Goal: Information Seeking & Learning: Learn about a topic

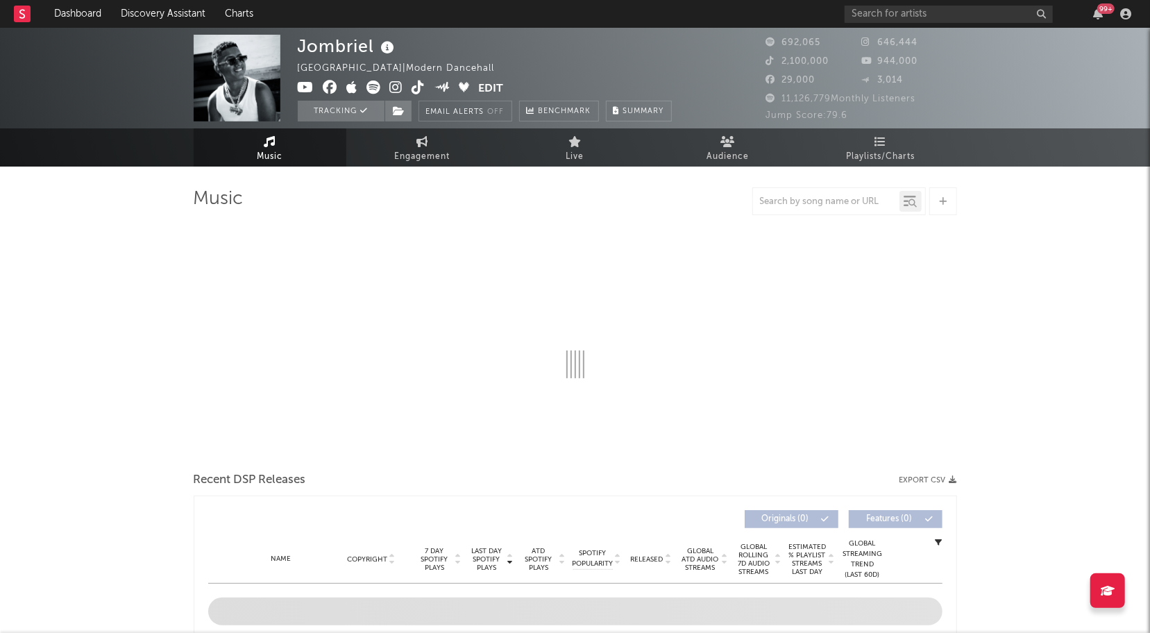
select select "6m"
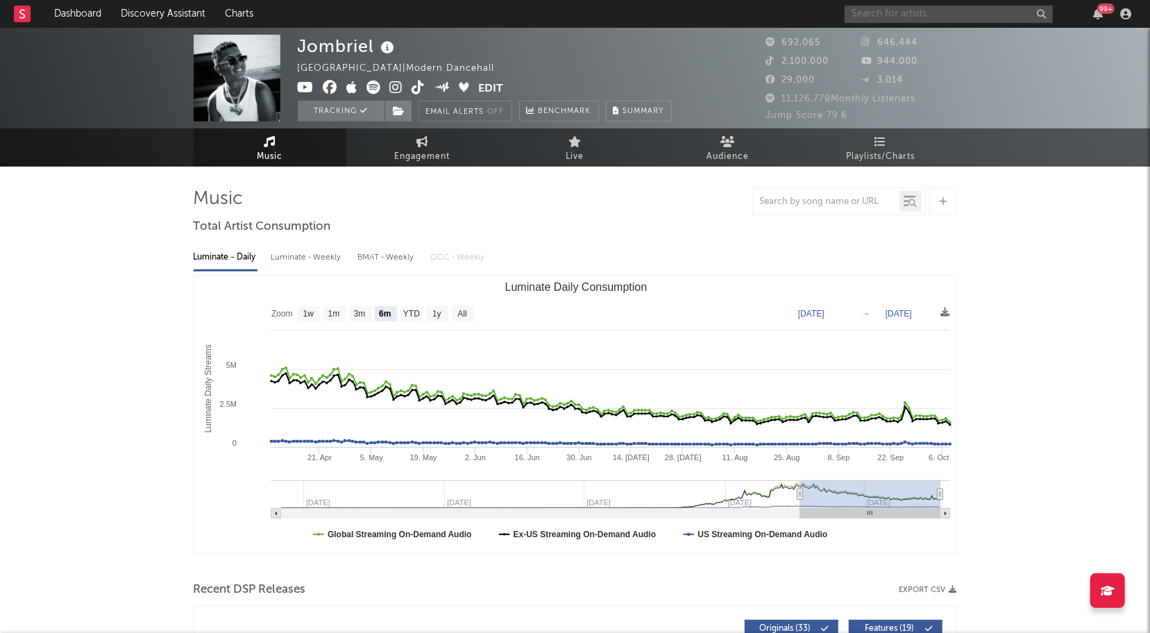
click at [944, 20] on input "text" at bounding box center [949, 14] width 208 height 17
click at [963, 15] on input "THE LA PLANTA" at bounding box center [949, 14] width 208 height 17
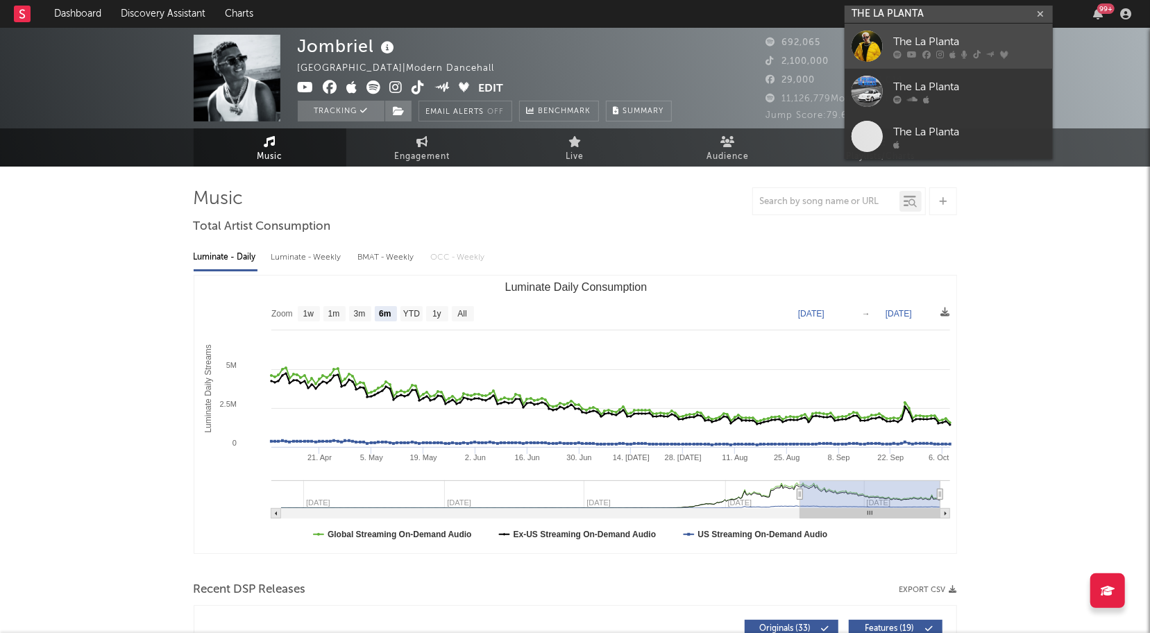
type input "THE LA PLANTA"
click at [873, 41] on div at bounding box center [867, 46] width 31 height 31
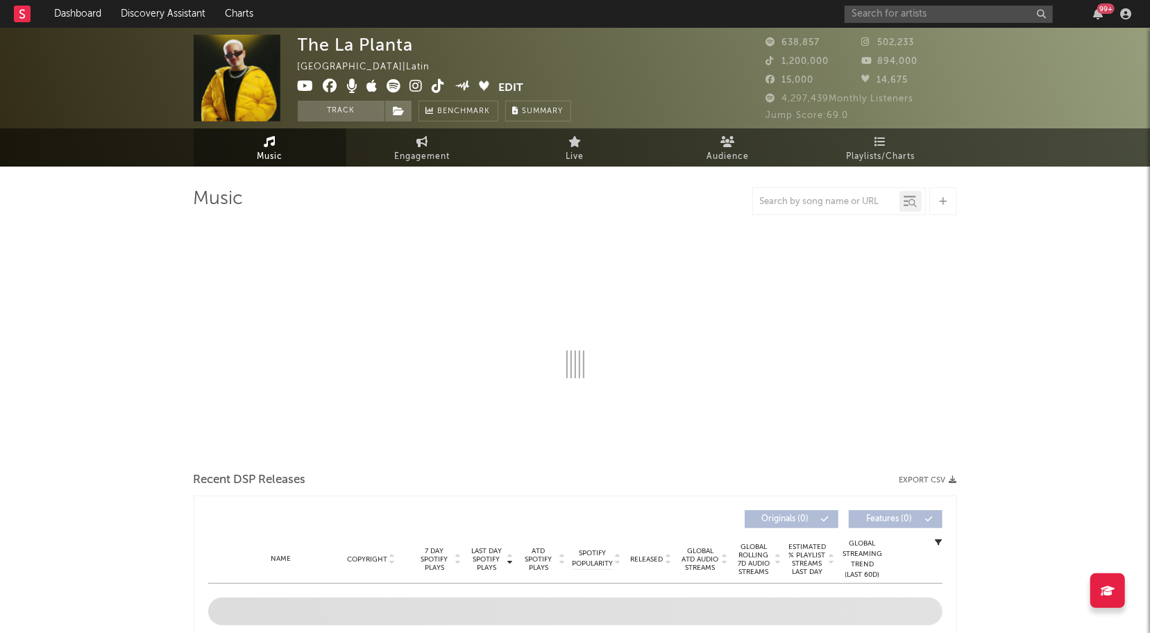
select select "6m"
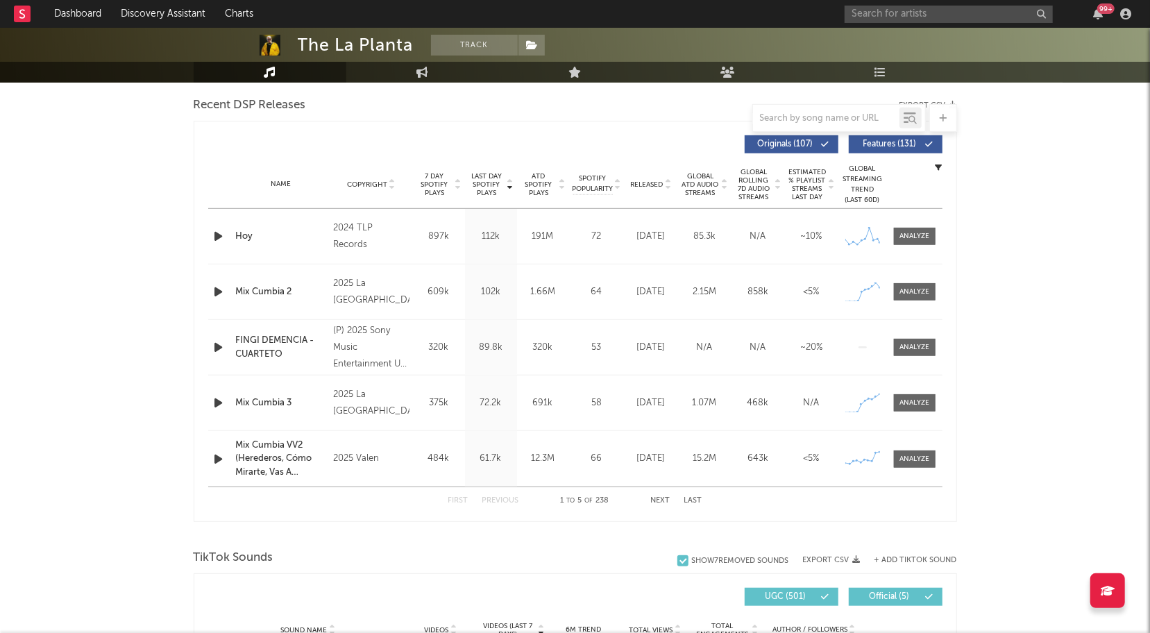
scroll to position [492, 0]
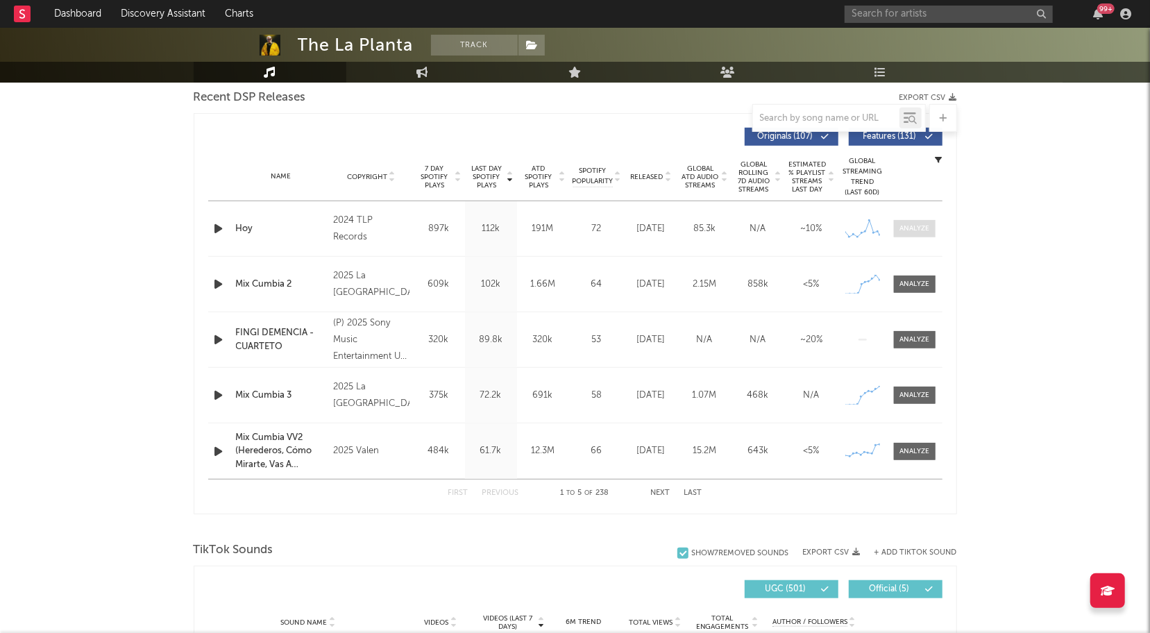
click at [906, 220] on span at bounding box center [915, 228] width 42 height 17
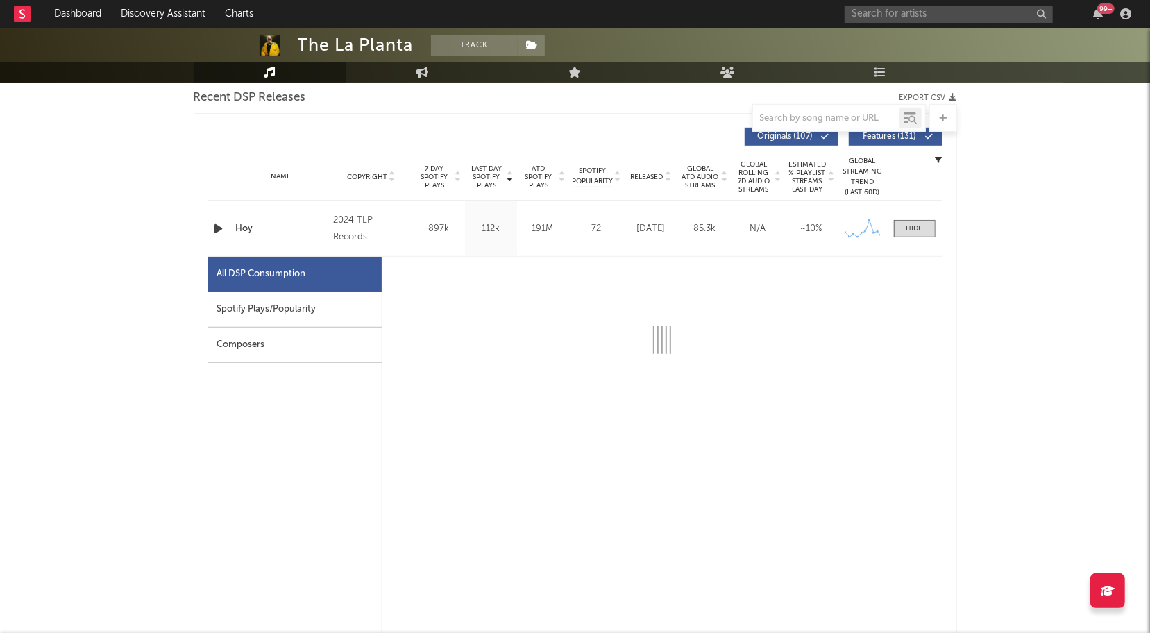
select select "6m"
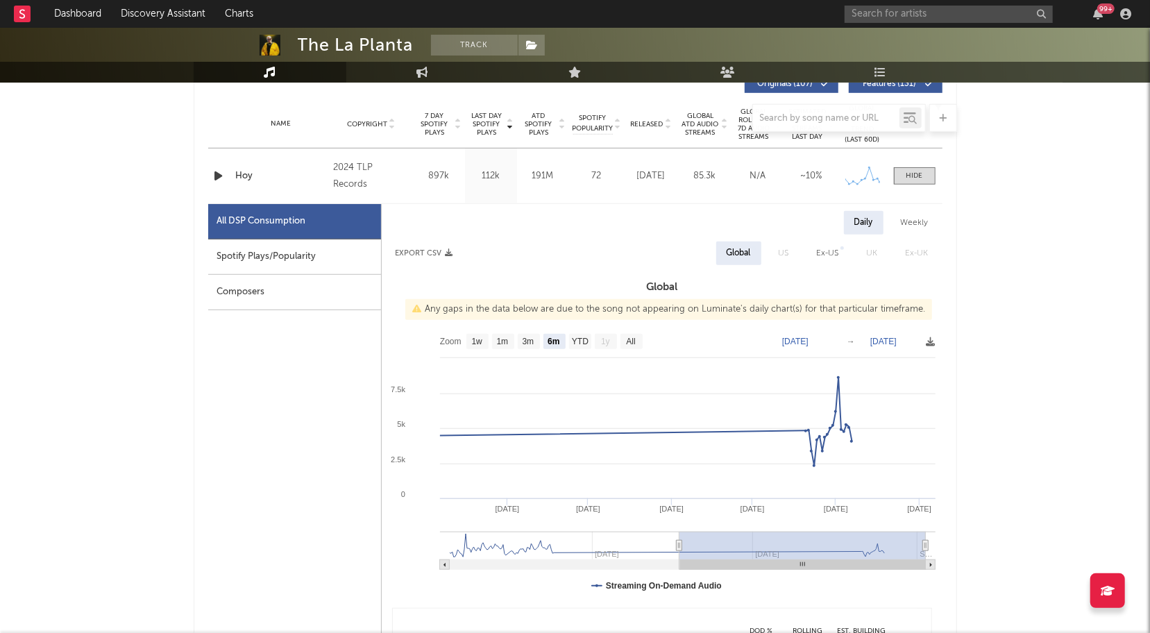
scroll to position [531, 0]
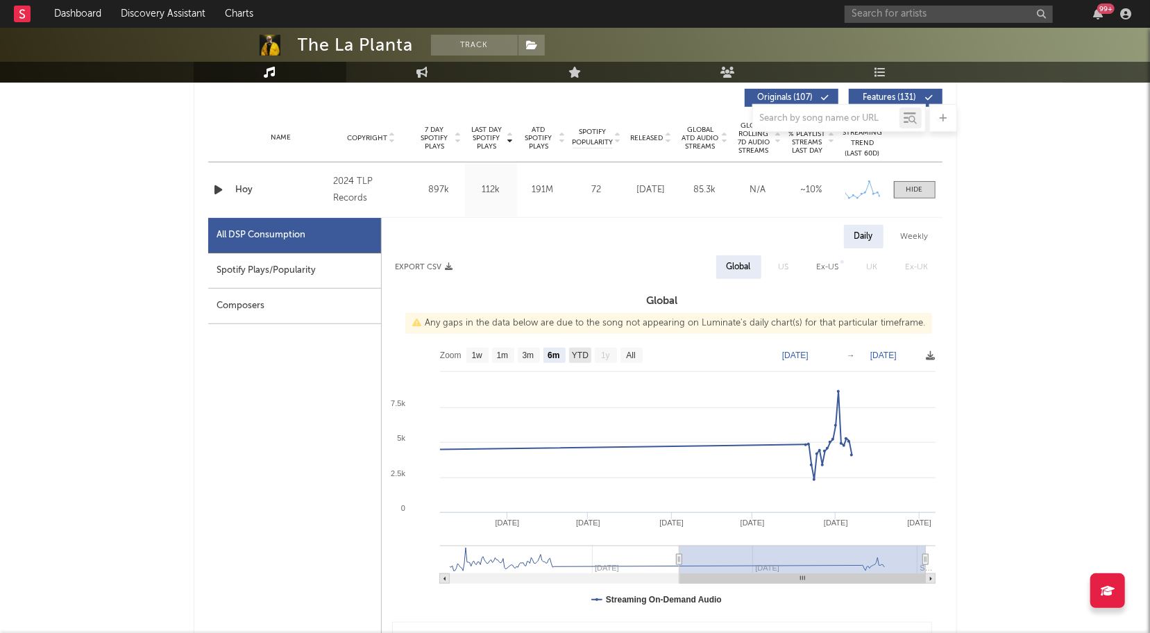
click at [581, 358] on text "YTD" at bounding box center [579, 356] width 17 height 10
select select "1w"
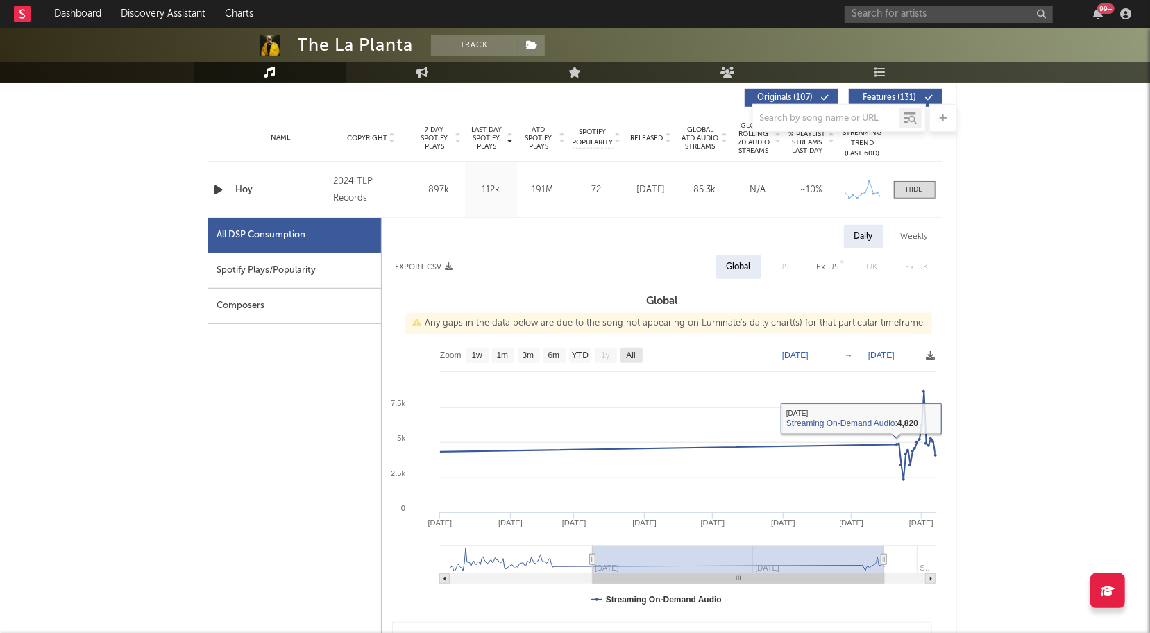
click at [630, 355] on text "All" at bounding box center [630, 356] width 9 height 10
select select "All"
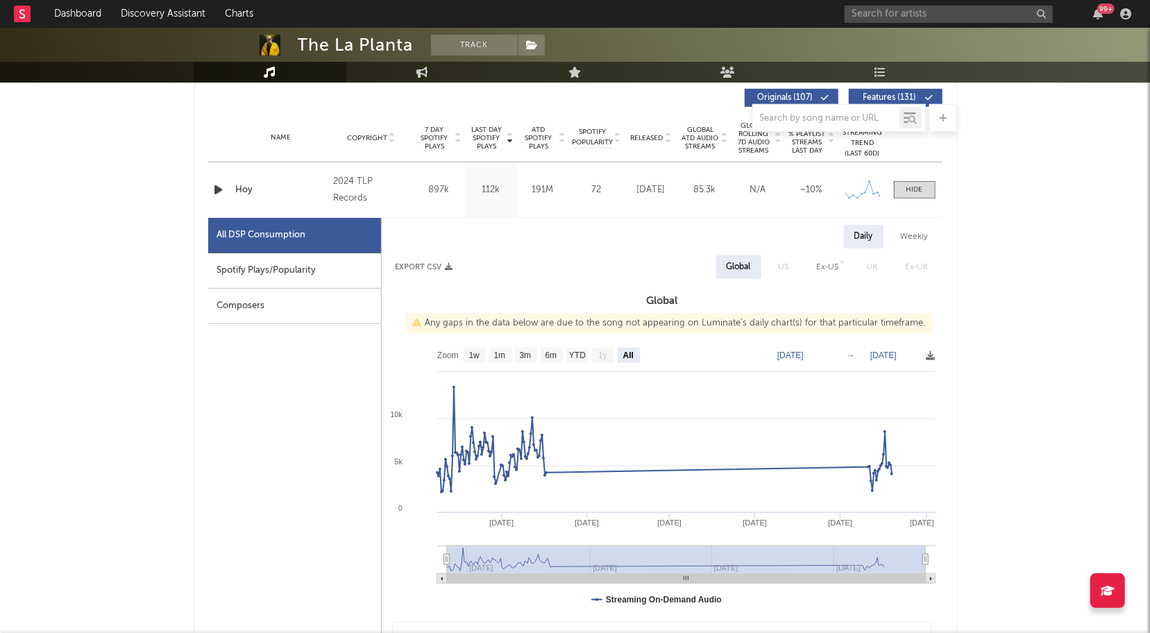
click at [253, 276] on div "Spotify Plays/Popularity" at bounding box center [294, 270] width 173 height 35
select select "All"
select select "1w"
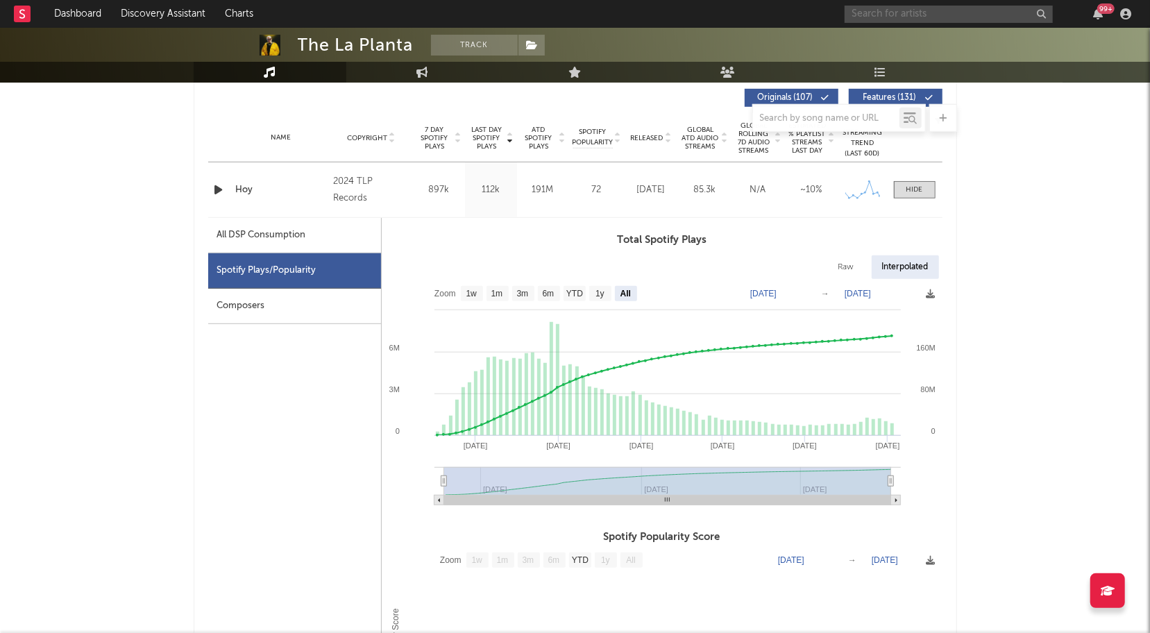
click at [936, 15] on input "text" at bounding box center [949, 14] width 208 height 17
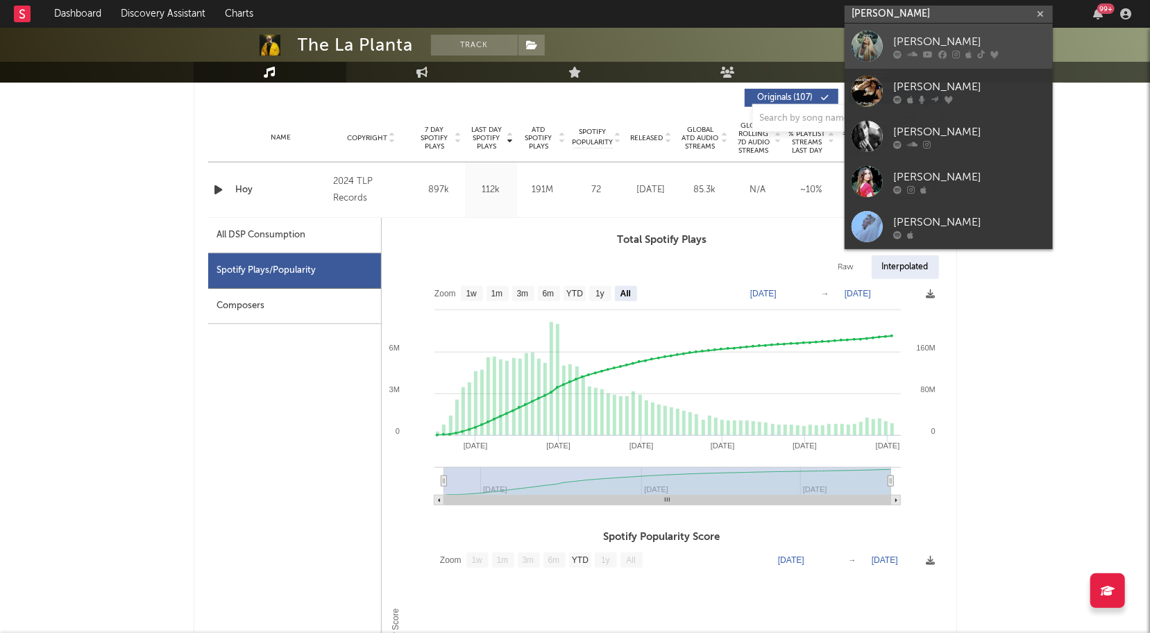
type input "[PERSON_NAME]"
click at [858, 44] on div at bounding box center [867, 46] width 31 height 31
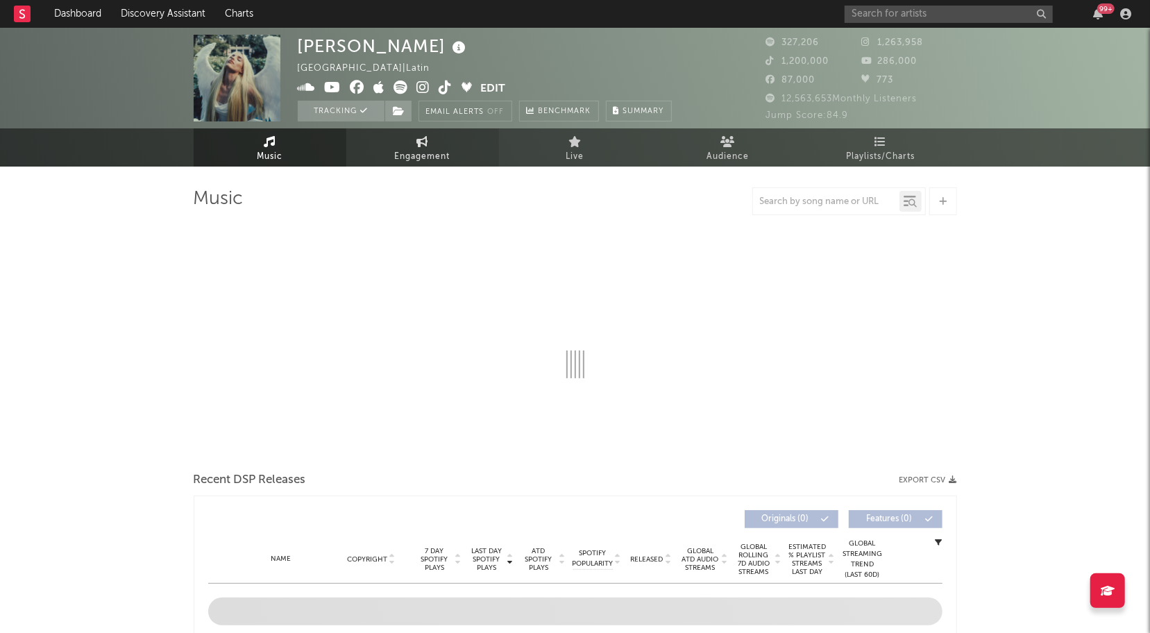
select select "6m"
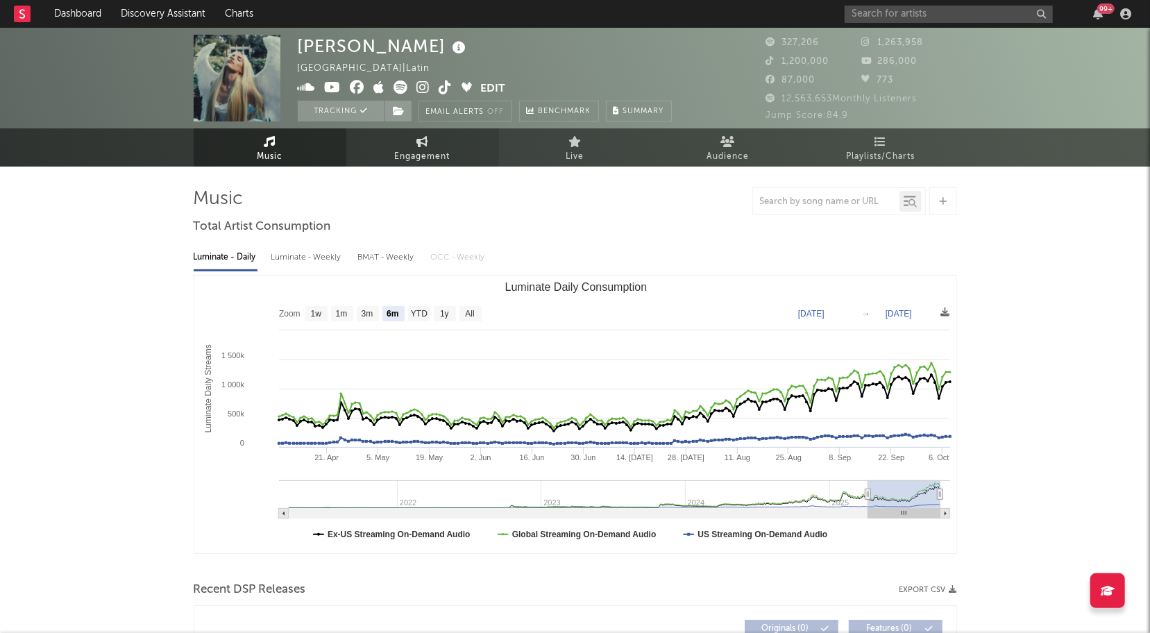
click at [437, 158] on span "Engagement" at bounding box center [423, 157] width 56 height 17
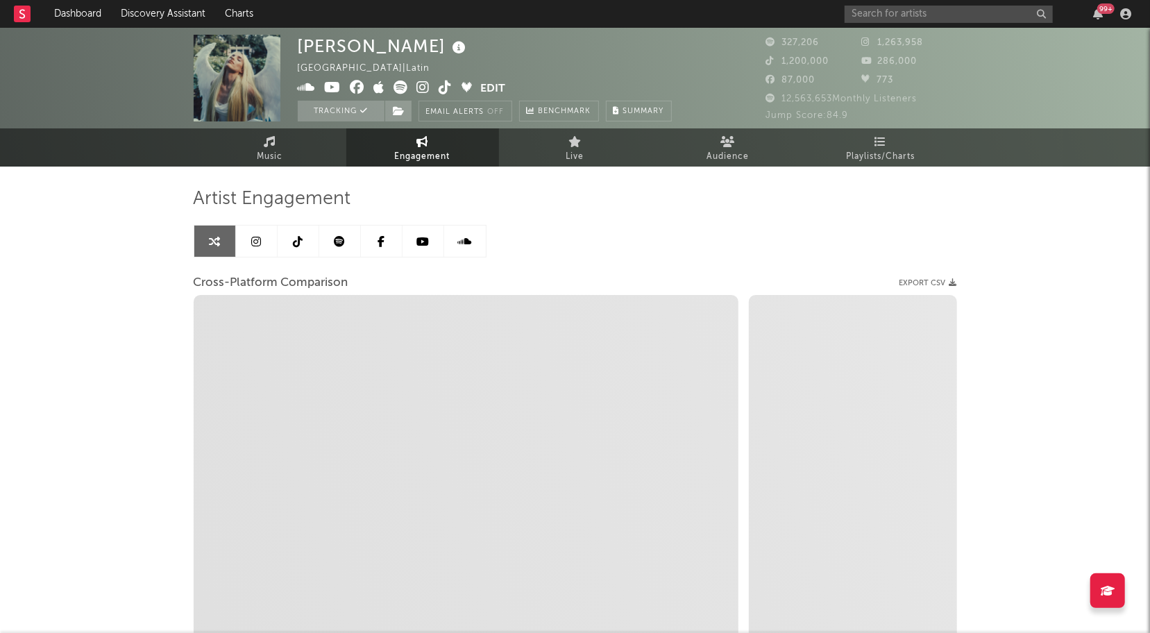
select select "1w"
click at [343, 245] on icon at bounding box center [339, 241] width 11 height 11
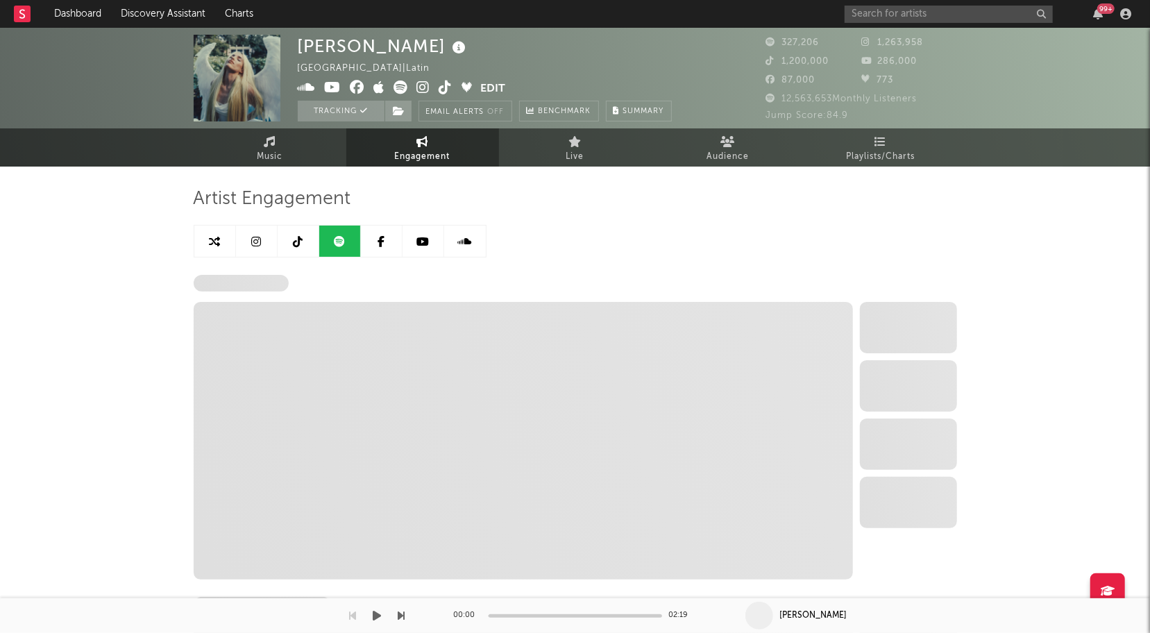
select select "6m"
select select "1w"
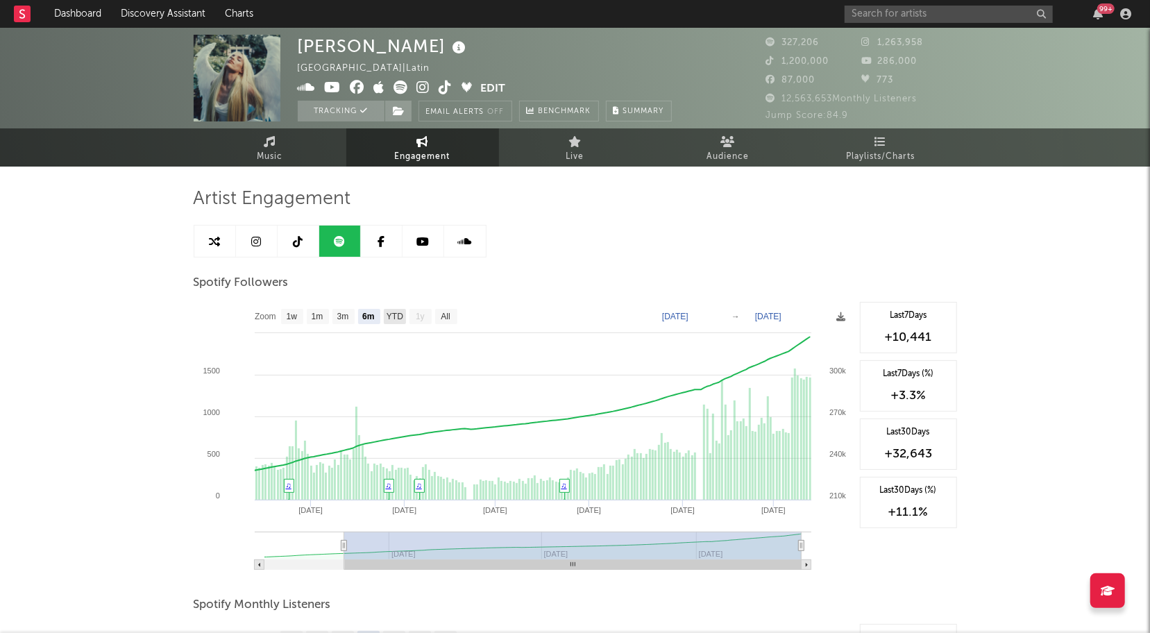
click at [398, 319] on text "YTD" at bounding box center [394, 317] width 17 height 10
select select "YTD"
type input "[DATE]"
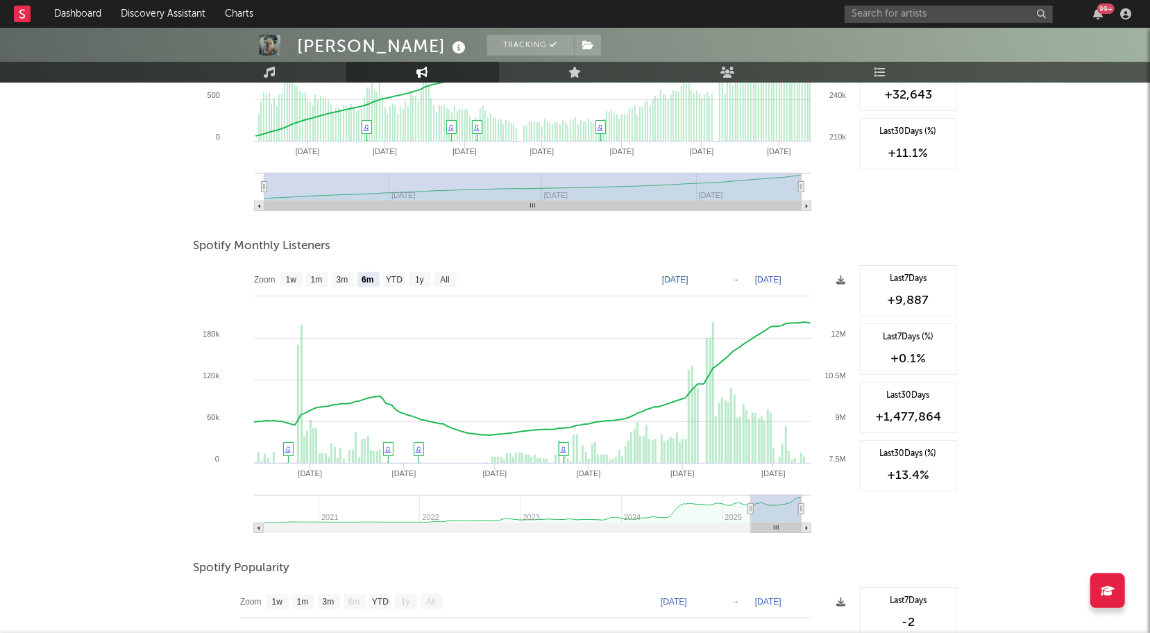
scroll to position [373, 0]
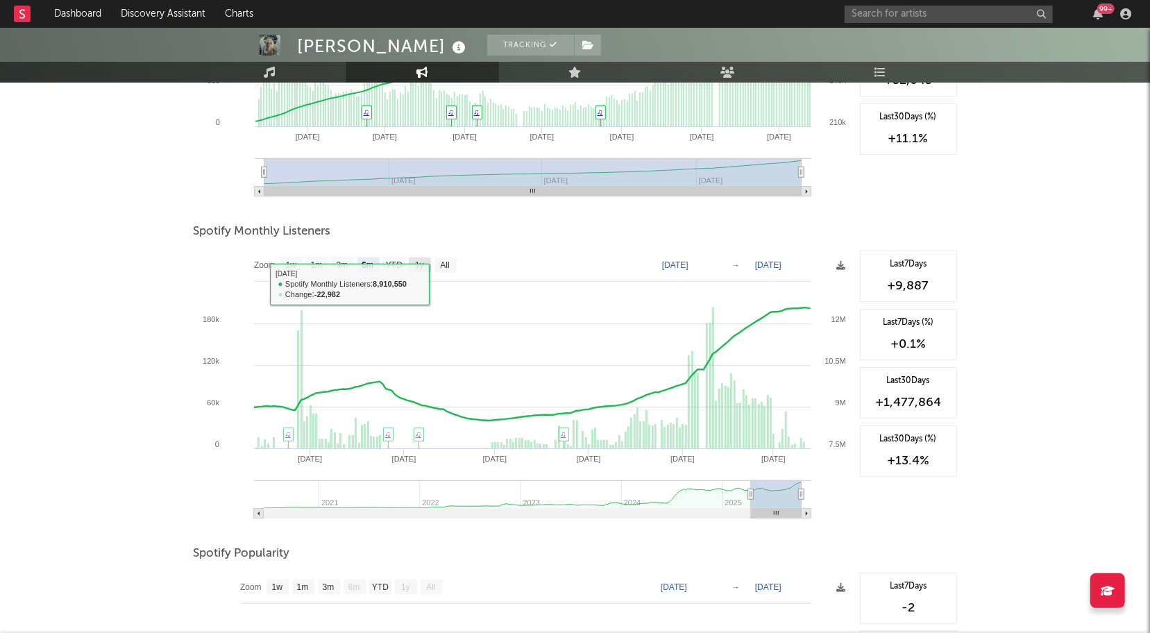
click at [426, 262] on rect at bounding box center [420, 265] width 22 height 15
select select "1y"
type input "[DATE]"
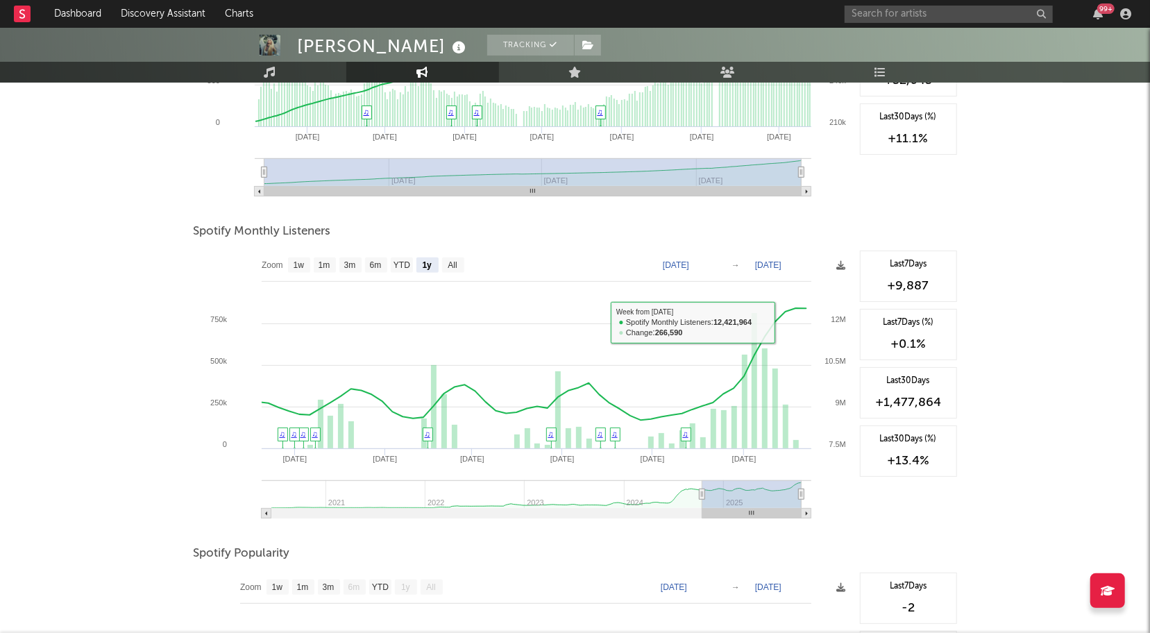
scroll to position [0, 0]
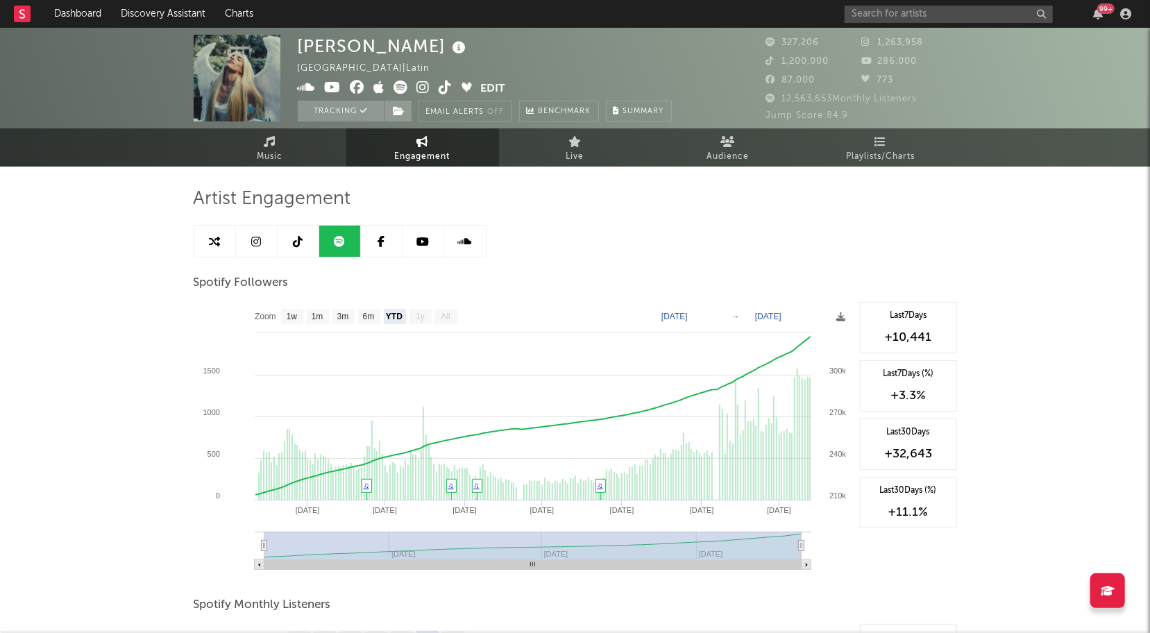
click at [261, 241] on link at bounding box center [257, 241] width 42 height 31
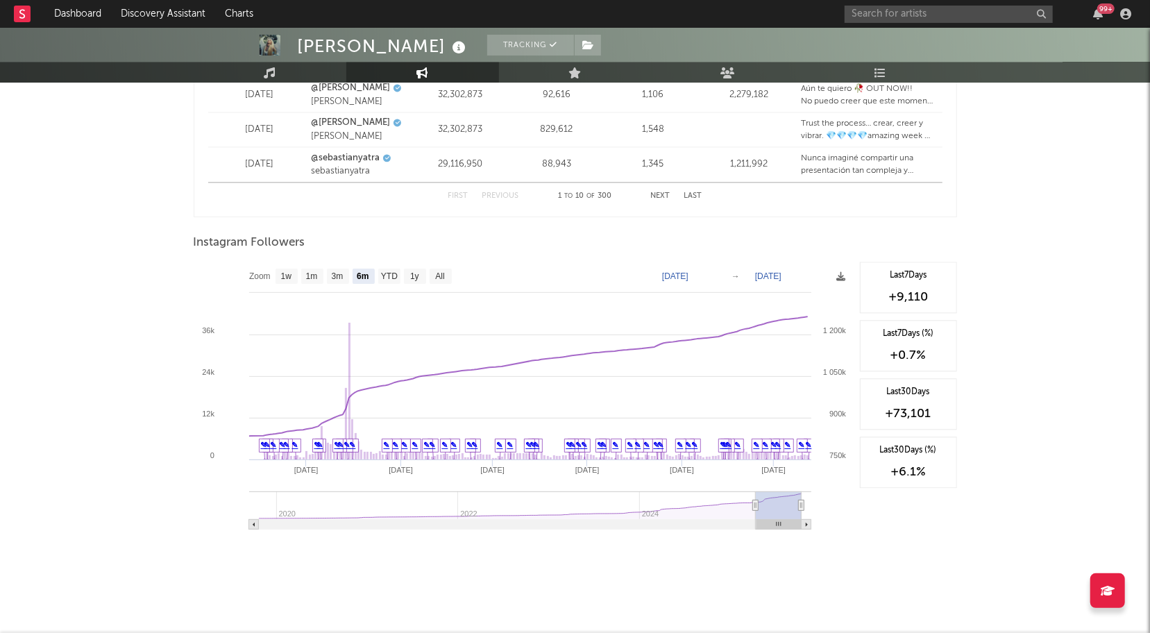
scroll to position [1995, 0]
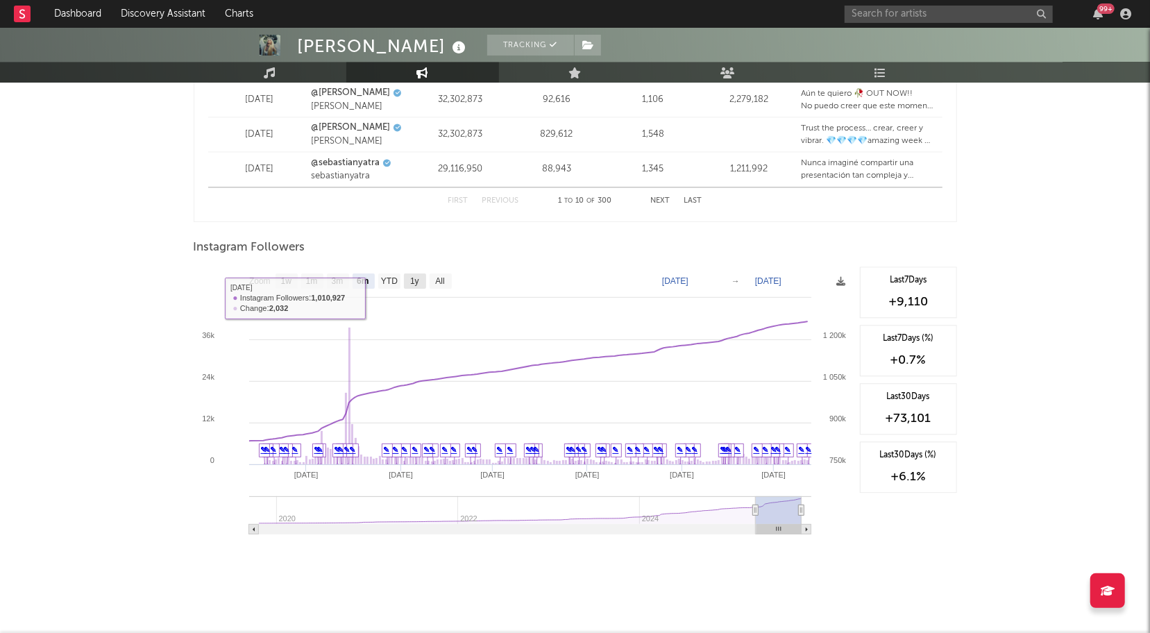
click at [411, 281] on text "1y" at bounding box center [414, 282] width 9 height 10
select select "1y"
type input "[DATE]"
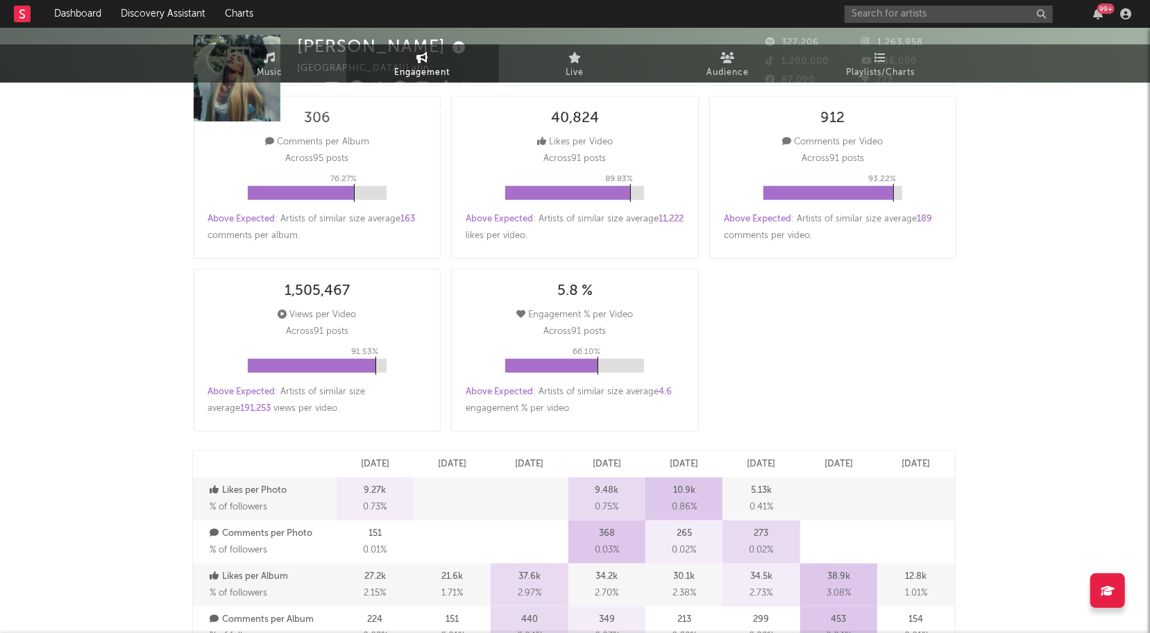
scroll to position [0, 0]
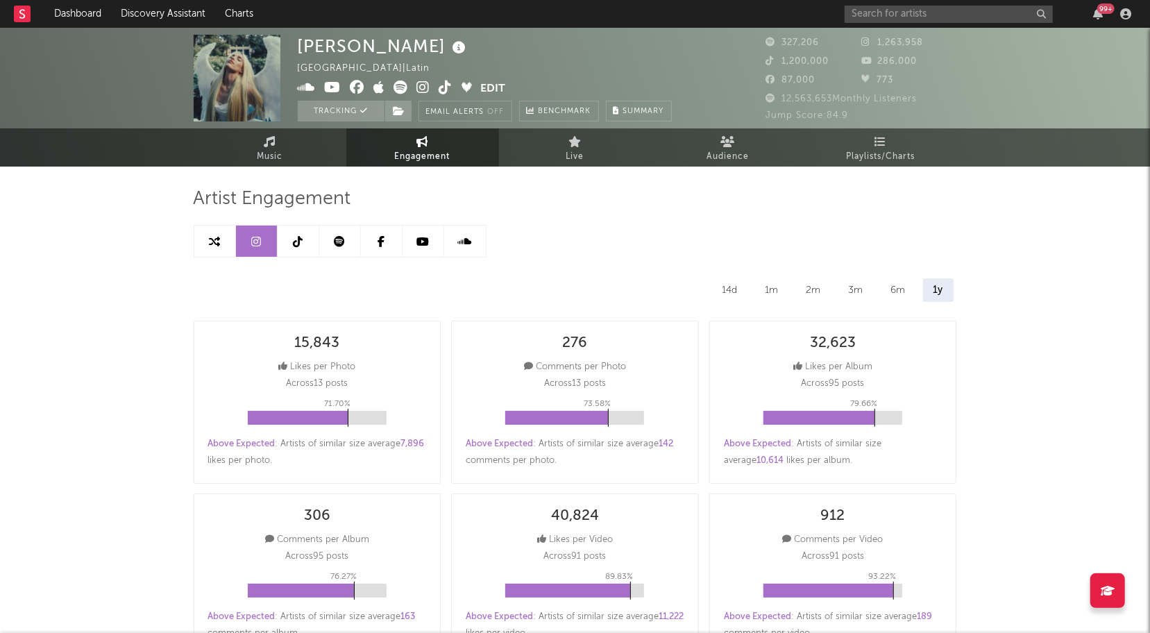
click at [289, 246] on link at bounding box center [299, 241] width 42 height 31
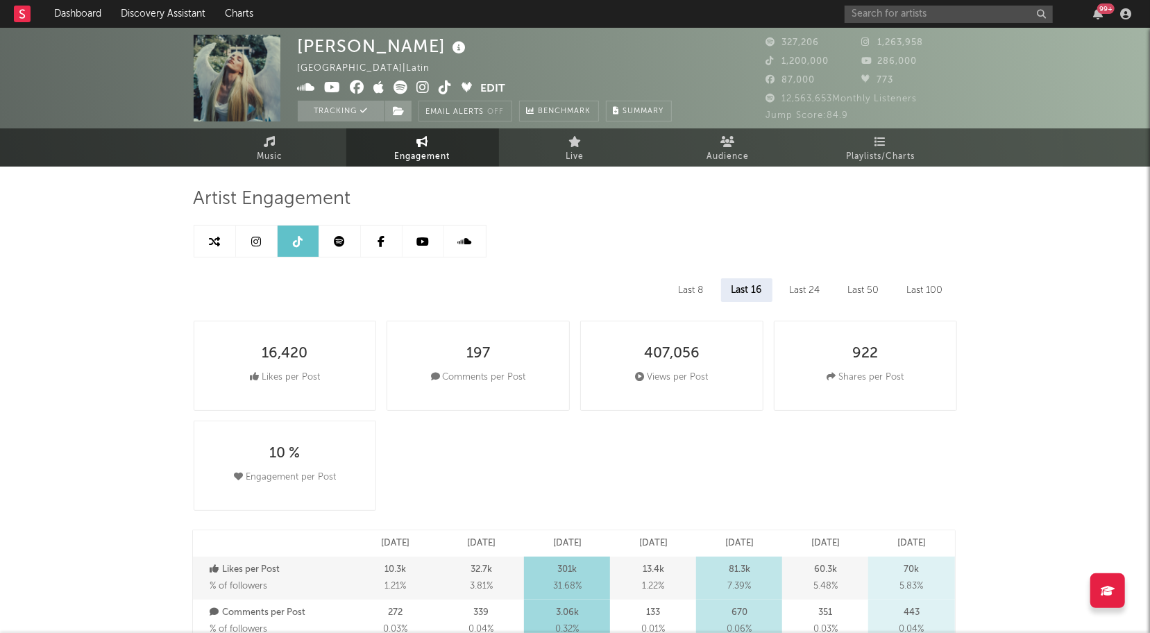
select select "6m"
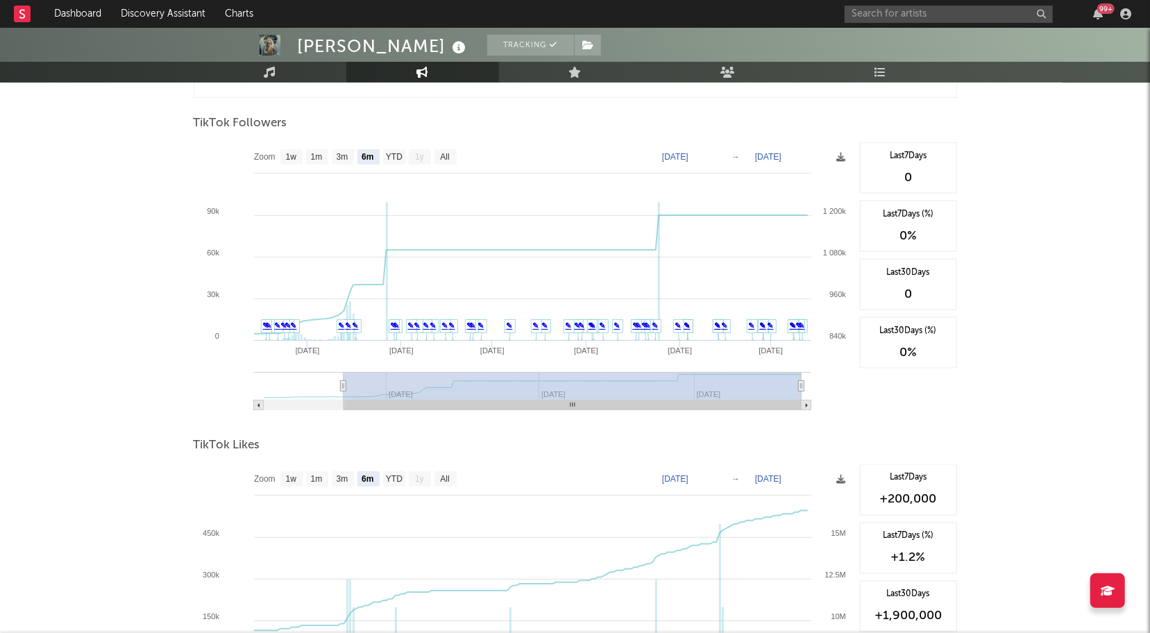
scroll to position [1120, 0]
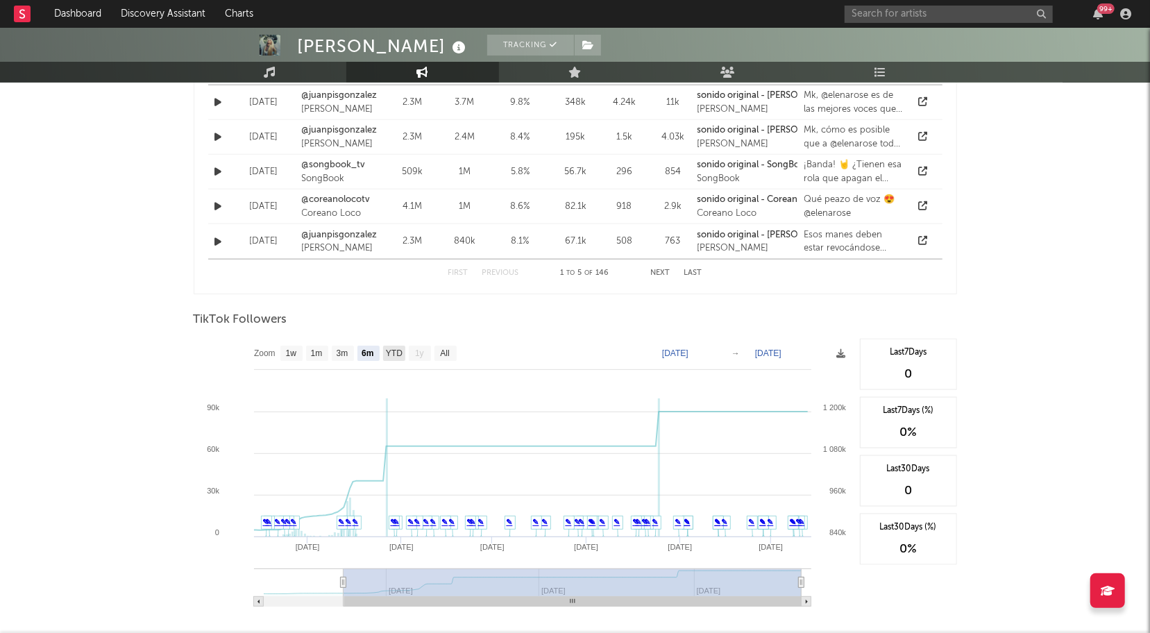
click at [396, 355] on text "YTD" at bounding box center [393, 354] width 17 height 10
select select "YTD"
type input "[DATE]"
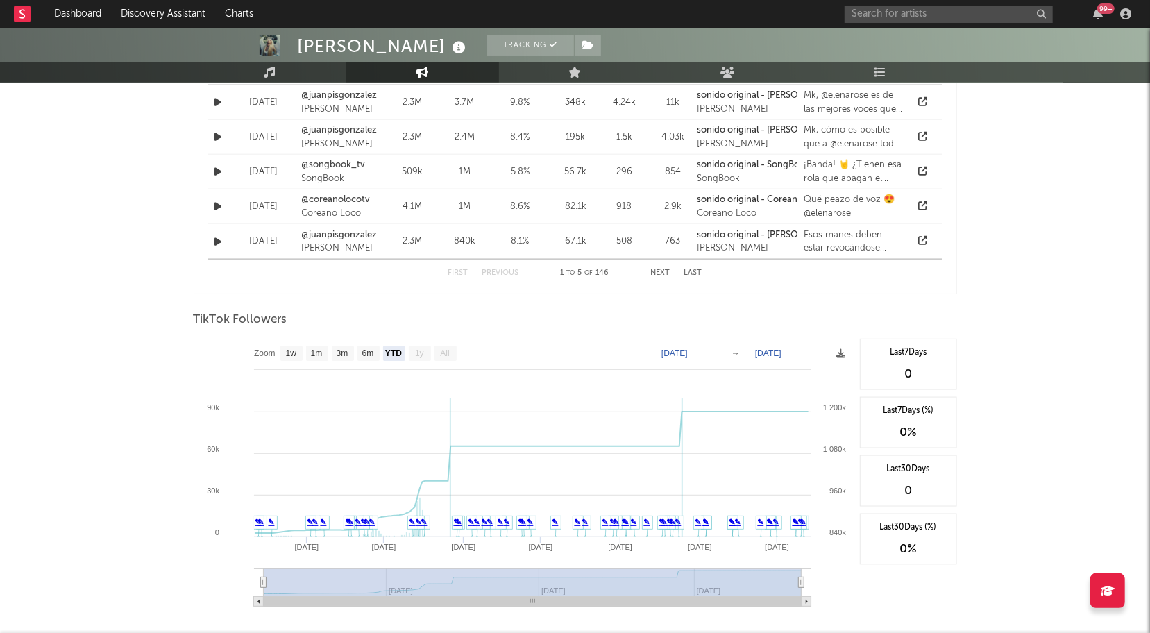
click at [451, 351] on rect at bounding box center [446, 353] width 22 height 15
click at [688, 351] on text "[DATE]" at bounding box center [675, 354] width 26 height 10
click at [690, 303] on div "Artist Engagement Last 8 Last 16 Last 24 Last 50 Last 100 16,420 Likes per Post…" at bounding box center [576, 3] width 764 height 1872
click at [666, 349] on text "[DATE]" at bounding box center [675, 354] width 26 height 10
click at [696, 348] on input "[DATE]" at bounding box center [684, 353] width 65 height 14
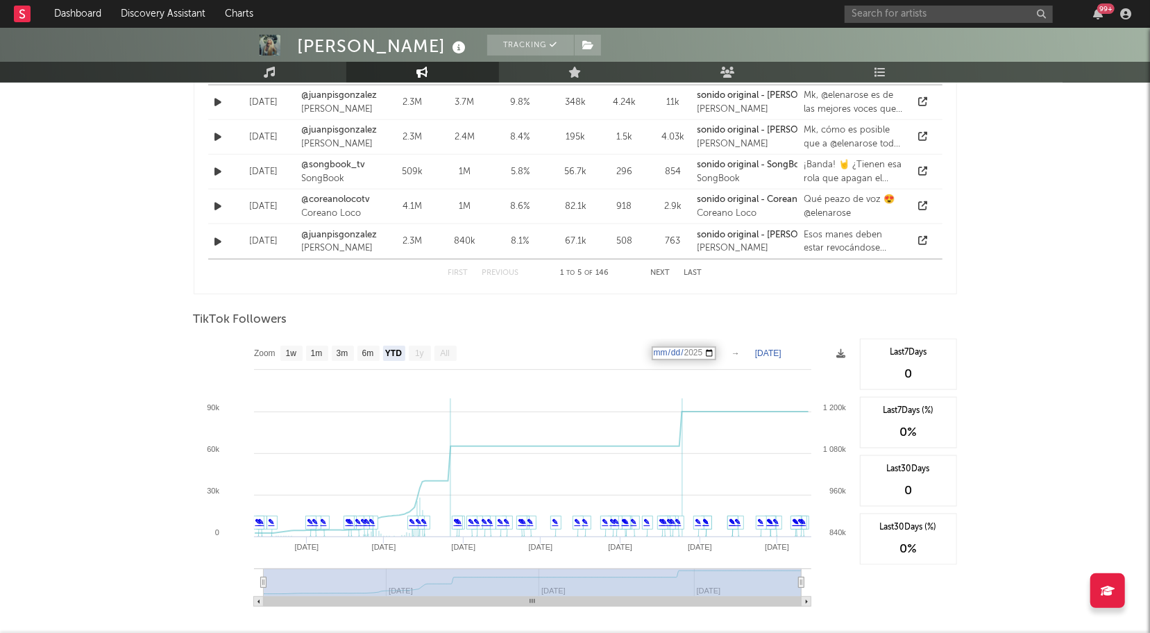
click at [716, 350] on input "[DATE]" at bounding box center [684, 353] width 65 height 14
click at [757, 292] on div "Artist Engagement Last 8 Last 16 Last 24 Last 50 Last 100 16,420 Likes per Post…" at bounding box center [576, 3] width 764 height 1872
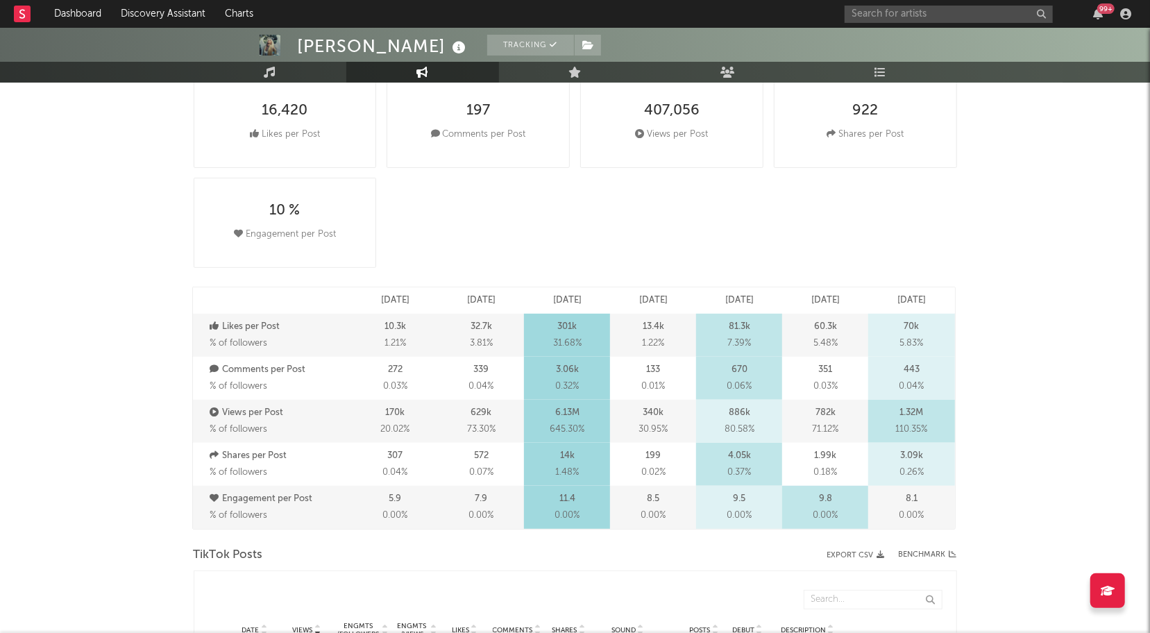
scroll to position [0, 0]
